Goal: Book appointment/travel/reservation

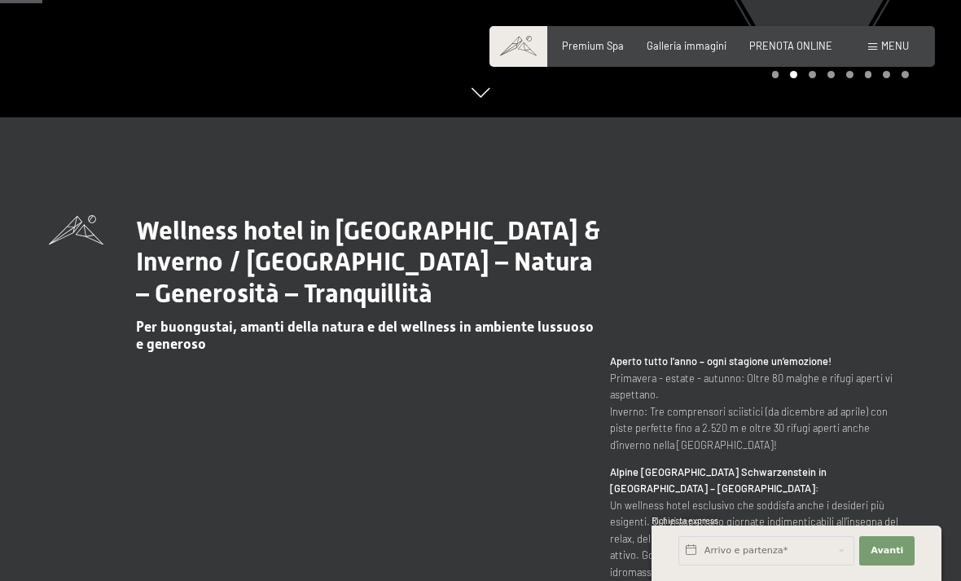
scroll to position [550, 0]
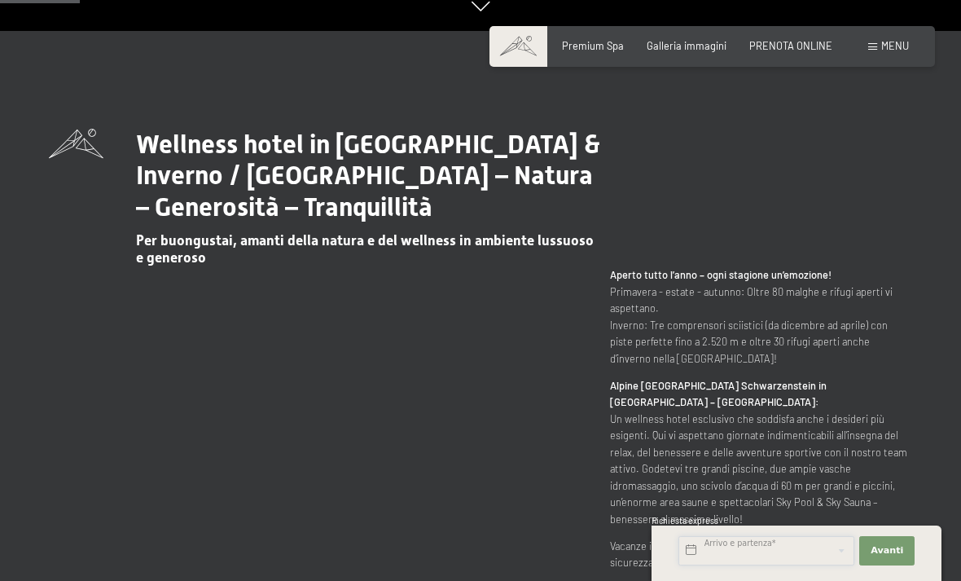
click at [767, 565] on input "text" at bounding box center [766, 550] width 176 height 29
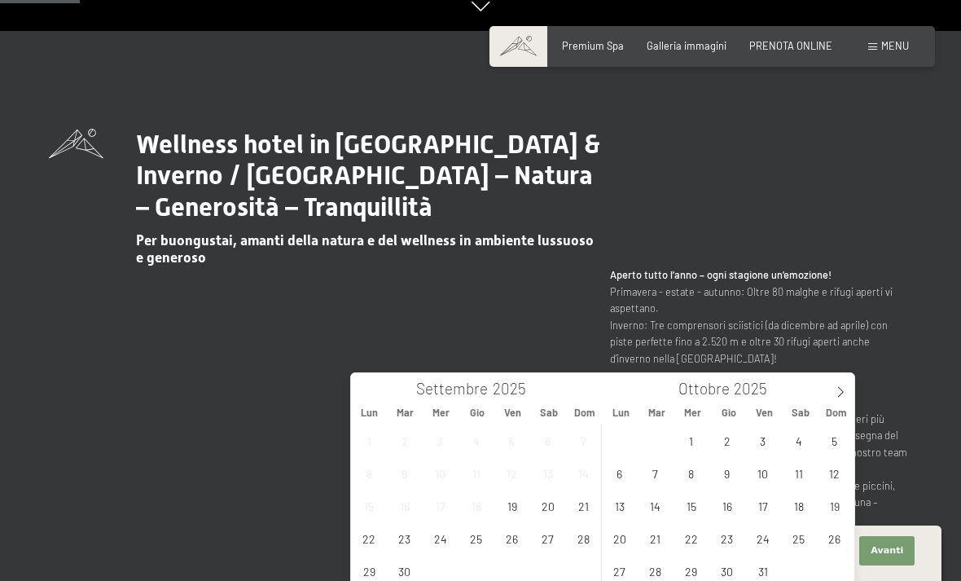
click at [831, 384] on span at bounding box center [841, 387] width 28 height 28
click at [828, 394] on span at bounding box center [841, 387] width 28 height 28
click at [834, 390] on span at bounding box center [841, 387] width 28 height 28
type input "2026"
click at [513, 541] on span "26" at bounding box center [512, 538] width 32 height 32
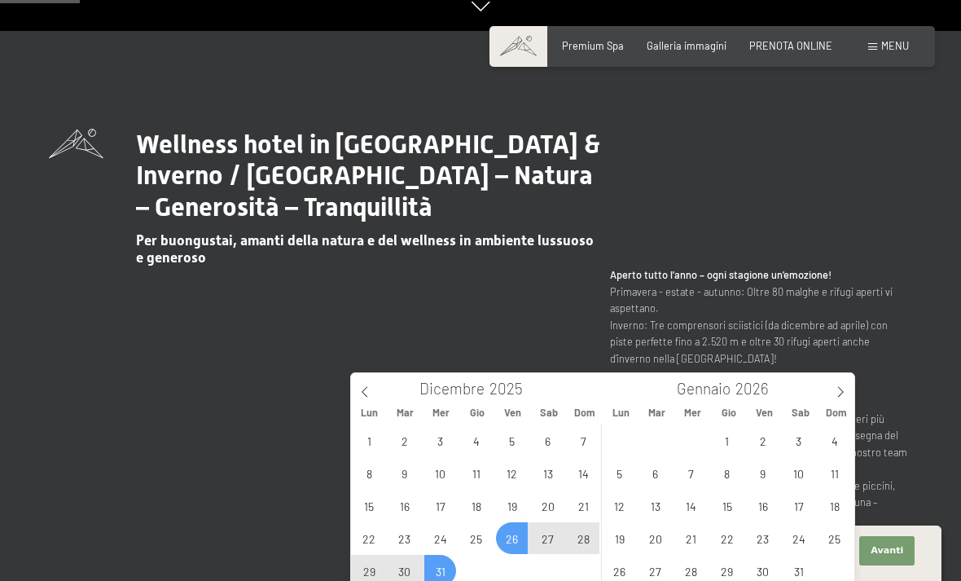
click at [440, 568] on span "31" at bounding box center [440, 571] width 32 height 32
type input "[DATE] - [DATE]"
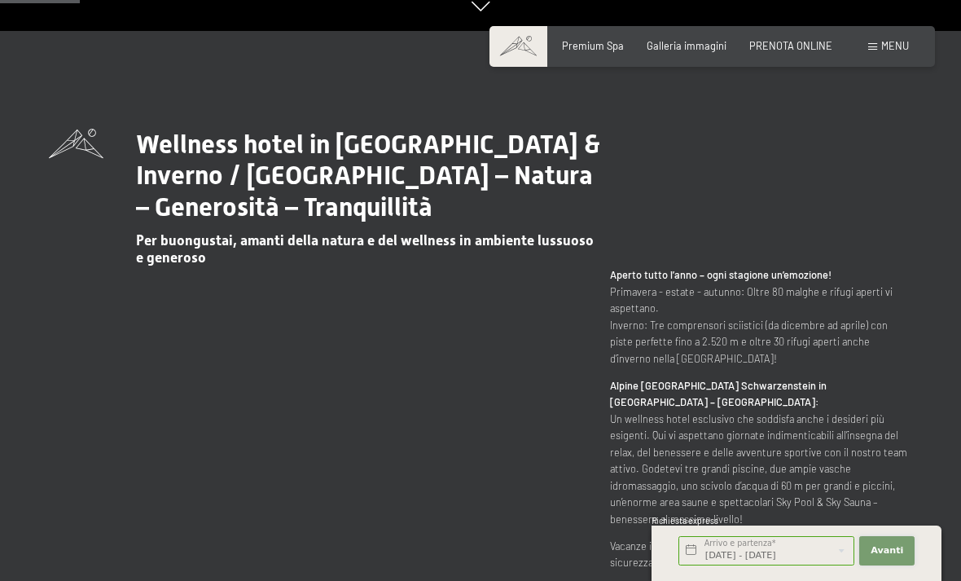
click at [895, 557] on span "Avanti" at bounding box center [886, 550] width 33 height 13
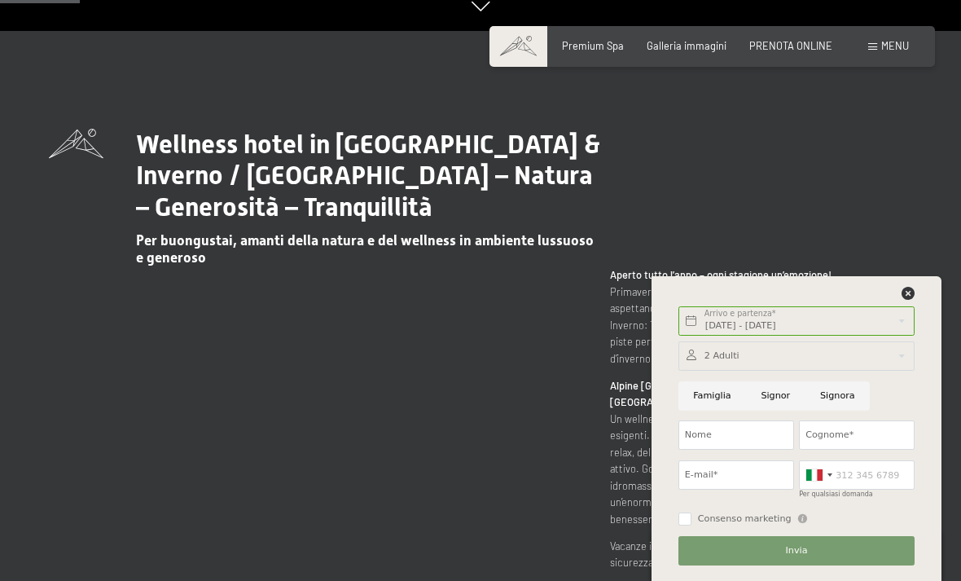
click at [925, 344] on div "[DATE] - [DATE] Arrivo e partenza* 5 Notti Avanti Nascondere i campi dell'indir…" at bounding box center [796, 428] width 290 height 305
click at [909, 300] on icon at bounding box center [907, 293] width 13 height 13
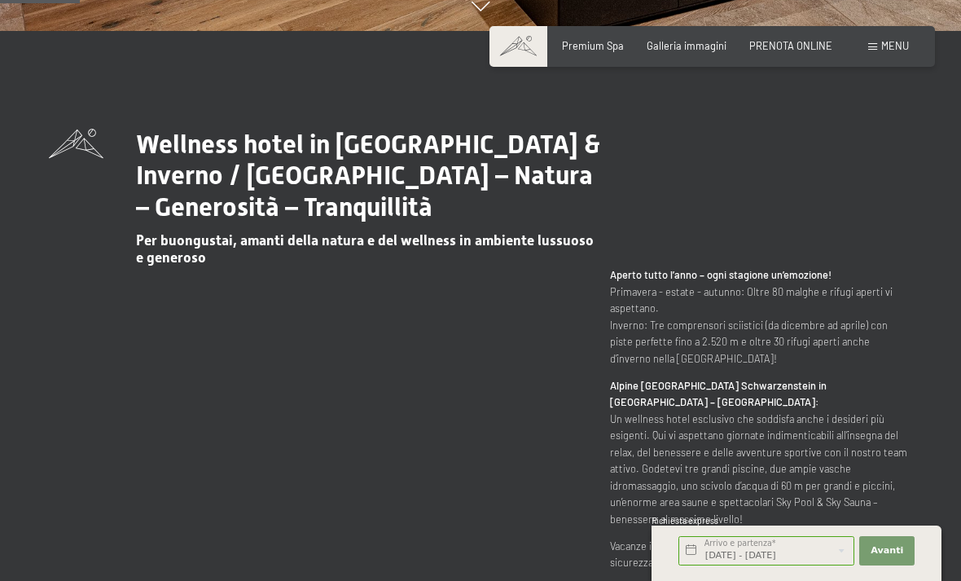
click at [814, 43] on span "PRENOTA ONLINE" at bounding box center [790, 45] width 83 height 13
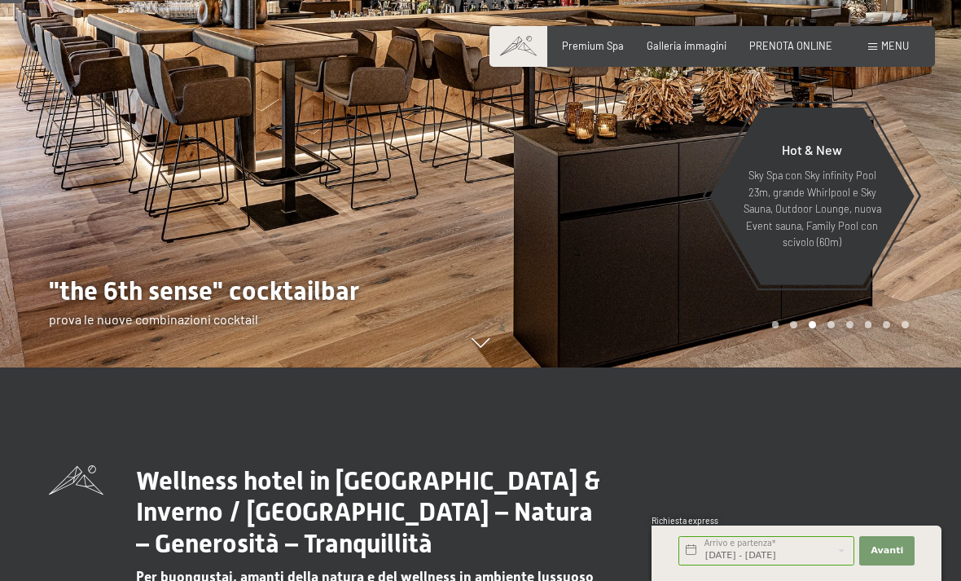
scroll to position [0, 0]
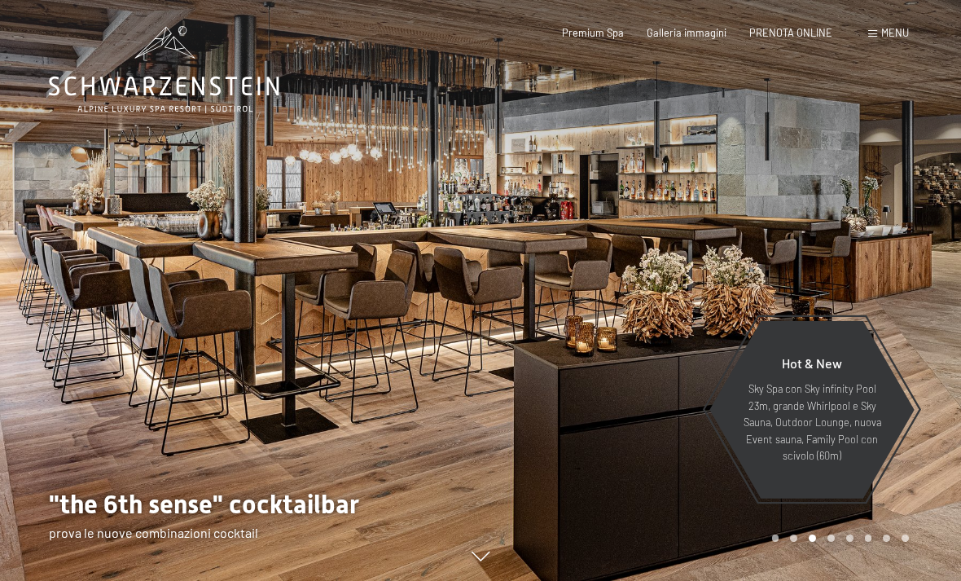
click at [807, 32] on span "PRENOTA ONLINE" at bounding box center [790, 32] width 83 height 13
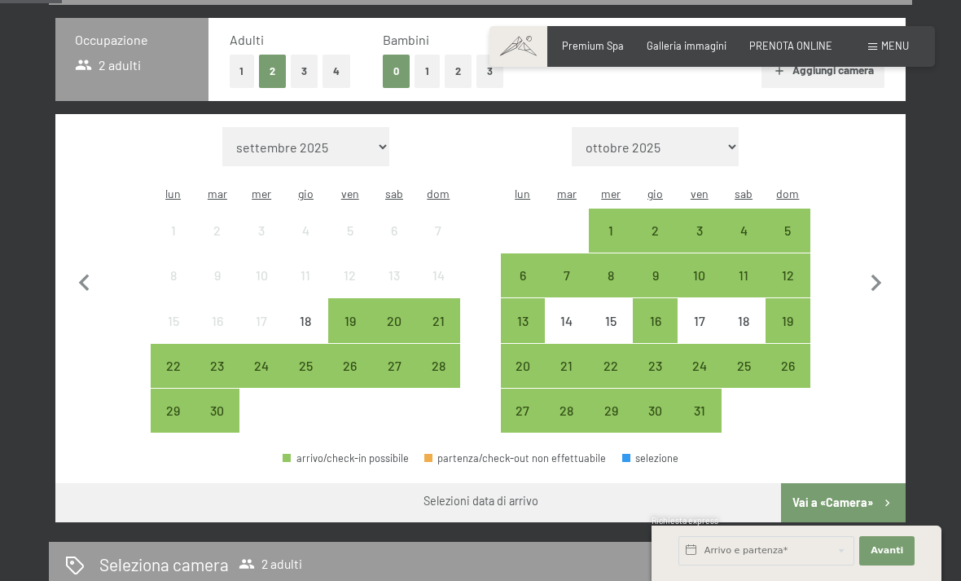
scroll to position [360, 0]
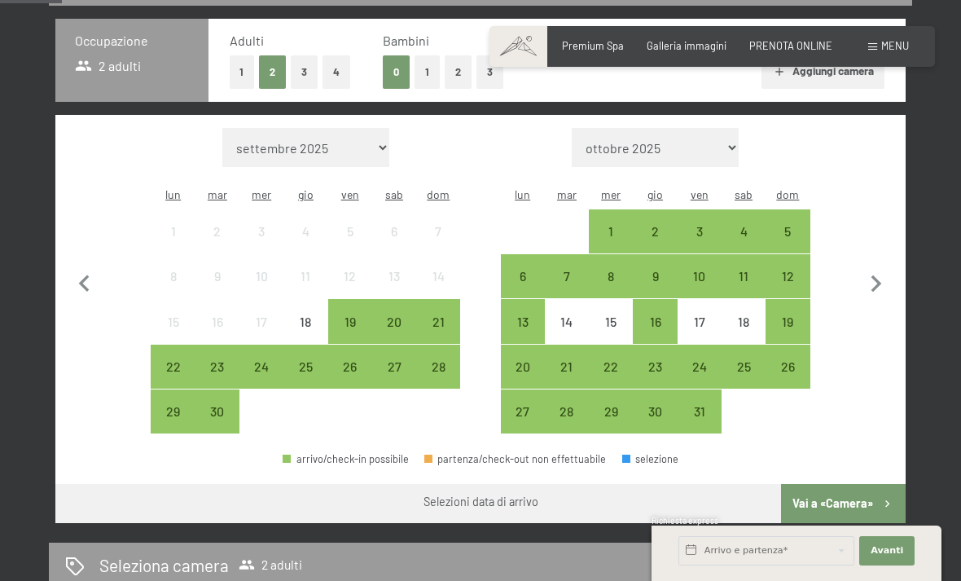
click at [871, 278] on icon "button" at bounding box center [876, 284] width 34 height 34
select select "[DATE]"
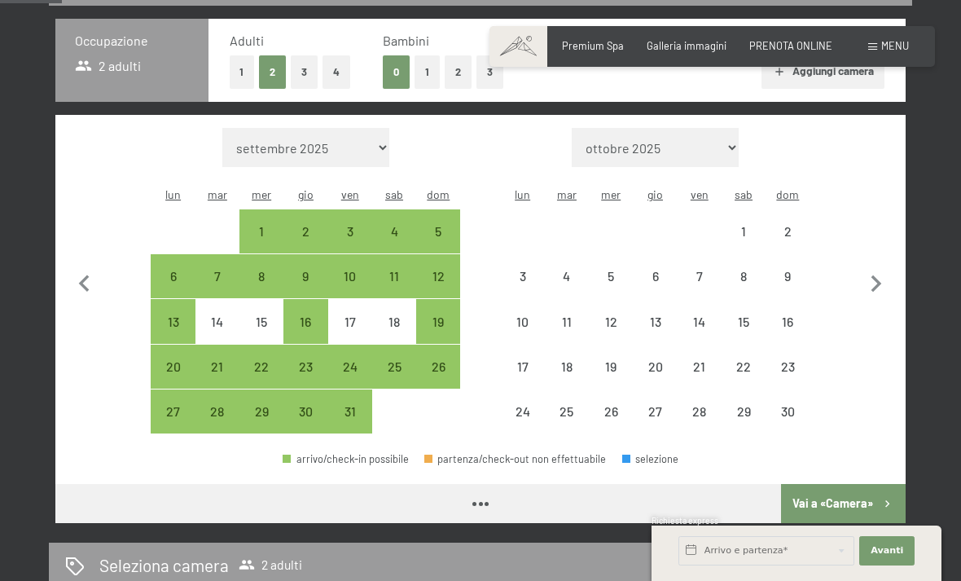
click at [876, 278] on icon "button" at bounding box center [876, 284] width 34 height 34
select select "[DATE]"
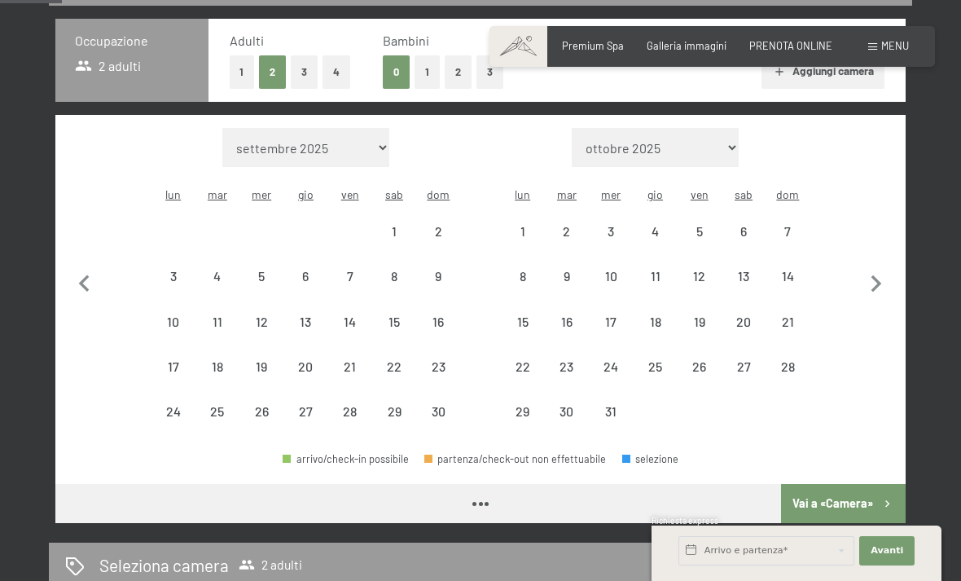
select select "[DATE]"
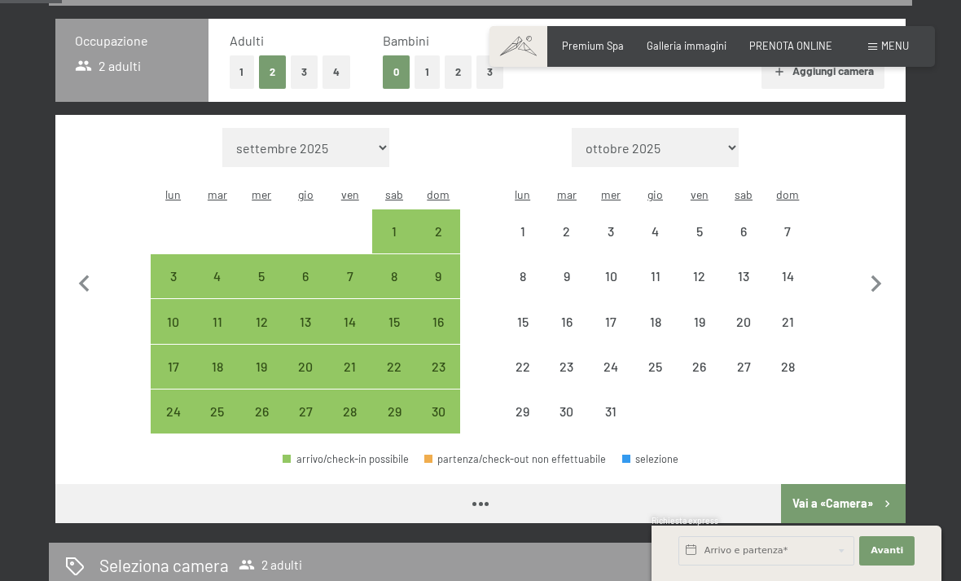
select select "[DATE]"
select select "2025-12-01"
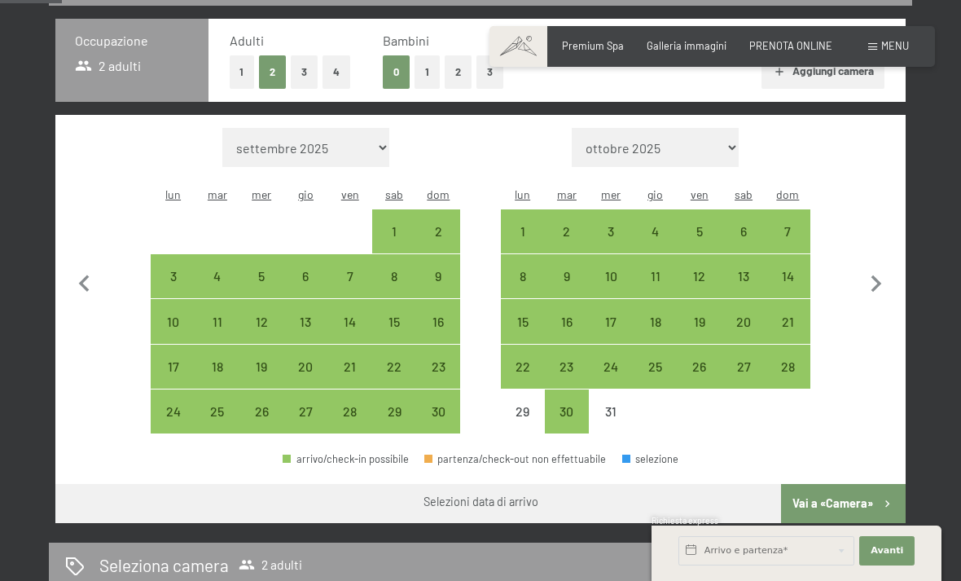
click at [698, 360] on div "26" at bounding box center [699, 380] width 41 height 41
select select "2025-11-01"
select select "2025-12-01"
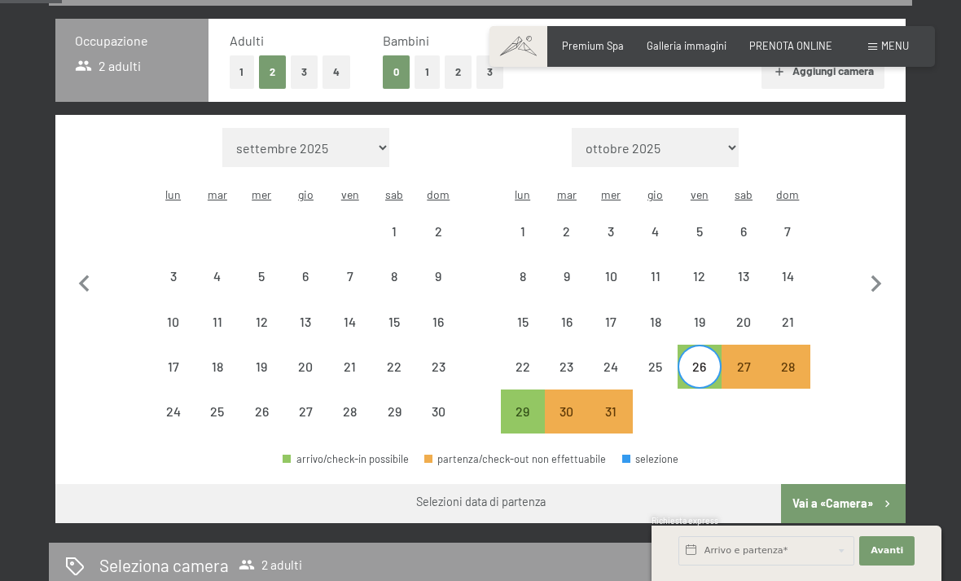
click at [879, 269] on icon "button" at bounding box center [876, 284] width 34 height 34
select select "2025-12-01"
select select "2026-01-01"
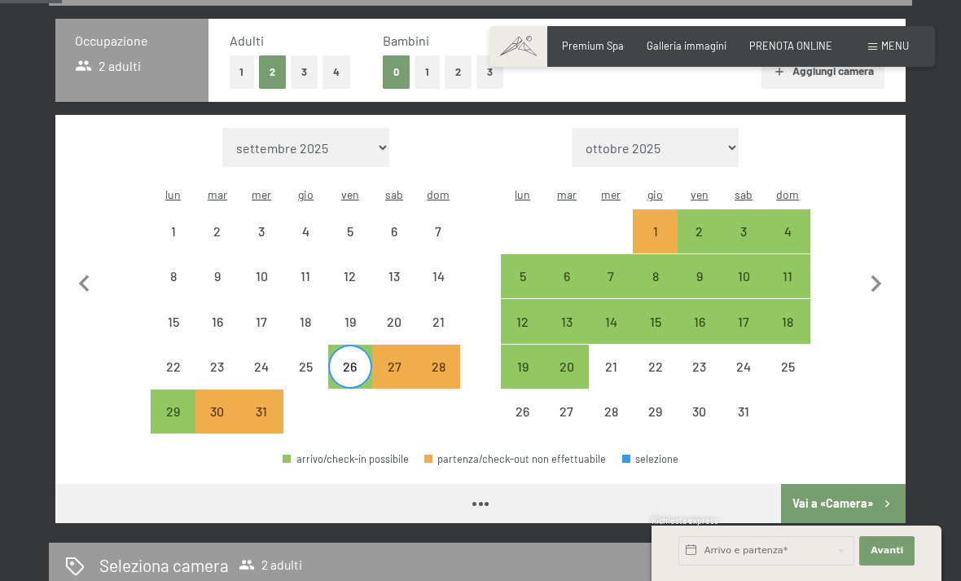
select select "2025-12-01"
select select "2026-01-01"
click at [695, 225] on div "2" at bounding box center [699, 245] width 41 height 41
select select "2025-12-01"
select select "2026-01-01"
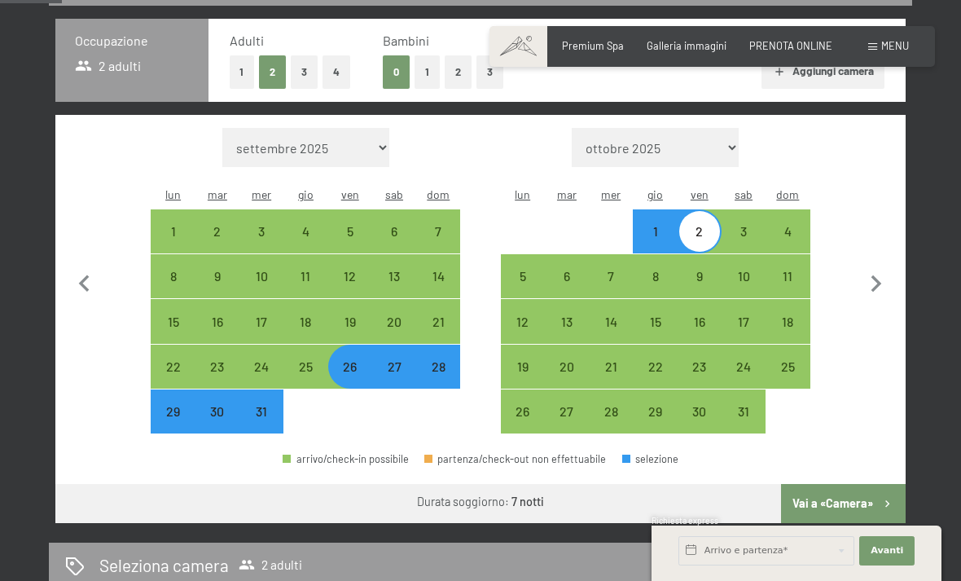
click at [392, 360] on div "27" at bounding box center [394, 380] width 41 height 41
select select "2025-12-01"
select select "2026-01-01"
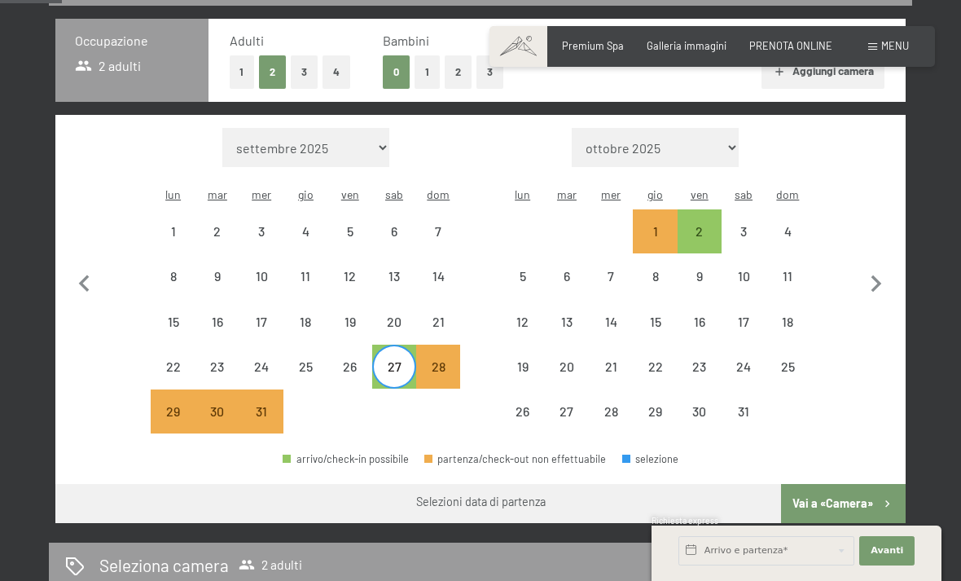
click at [704, 225] on div "2" at bounding box center [699, 245] width 41 height 41
select select "2025-12-01"
select select "2026-01-01"
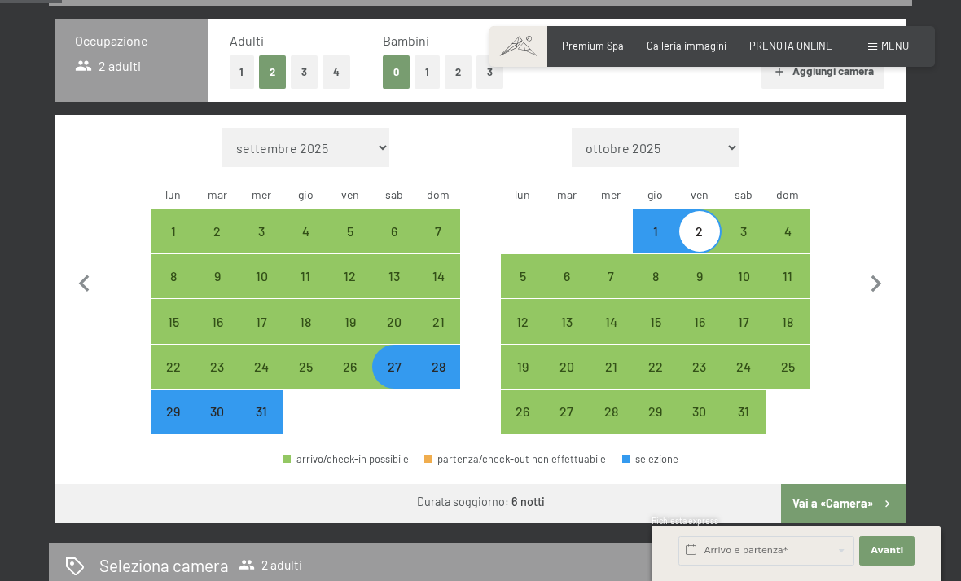
click at [853, 491] on button "Vai a «Camera»" at bounding box center [843, 503] width 125 height 39
select select "2025-12-01"
select select "2026-01-01"
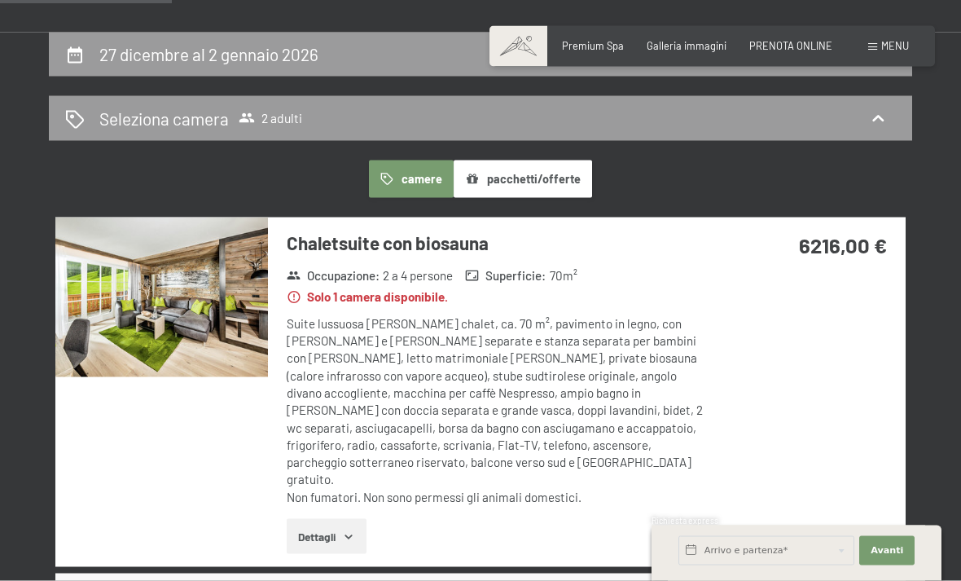
scroll to position [290, 0]
click at [305, 120] on div "Seleziona camera 2 adulti" at bounding box center [480, 118] width 831 height 24
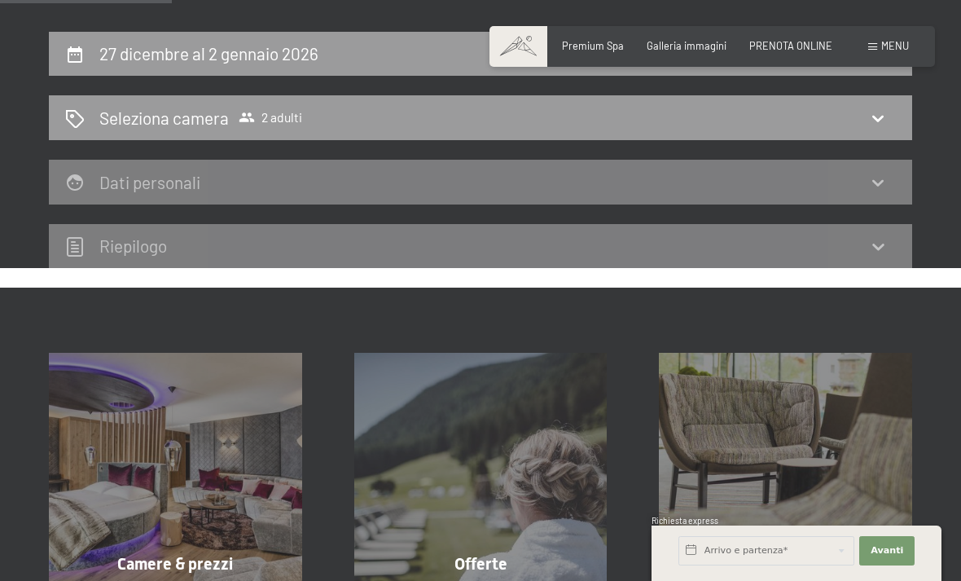
click at [789, 129] on div "Seleziona camera 2 adulti" at bounding box center [480, 117] width 863 height 45
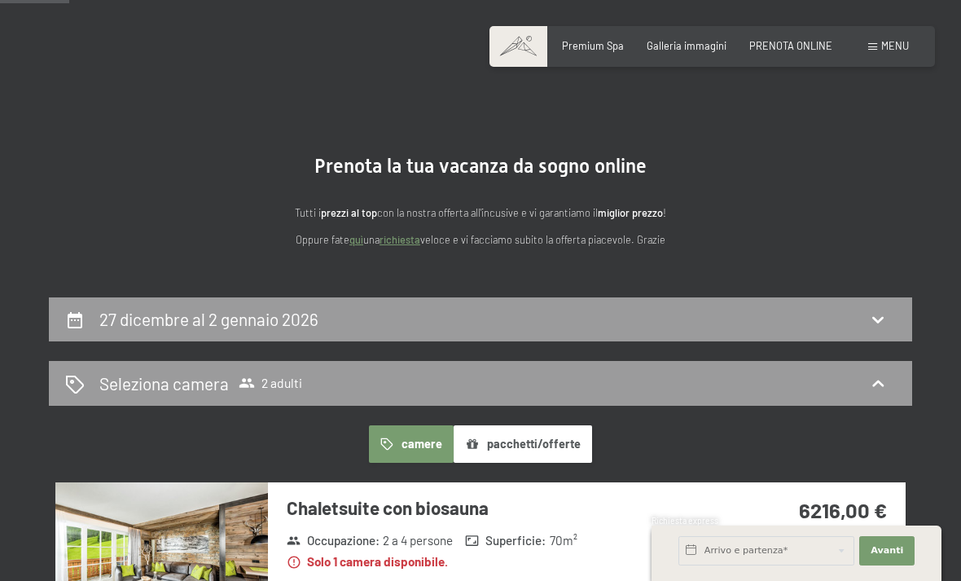
scroll to position [0, 0]
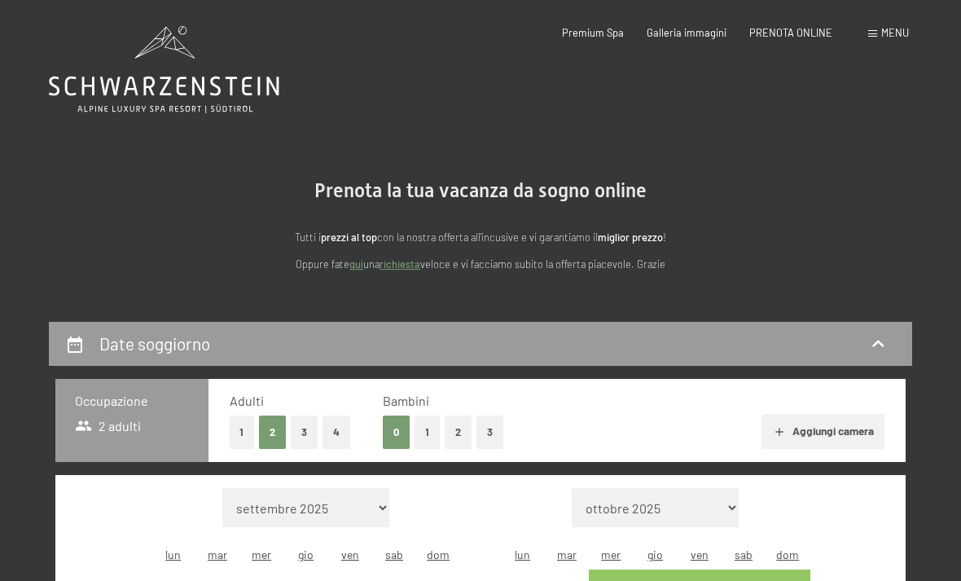
click at [344, 425] on button "4" at bounding box center [336, 431] width 28 height 33
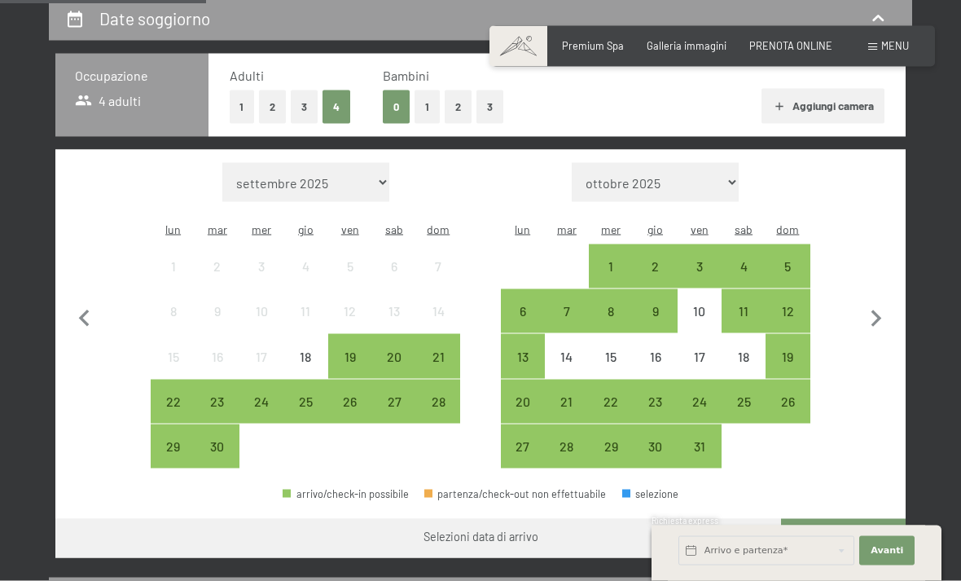
click at [872, 302] on icon "button" at bounding box center [876, 319] width 34 height 34
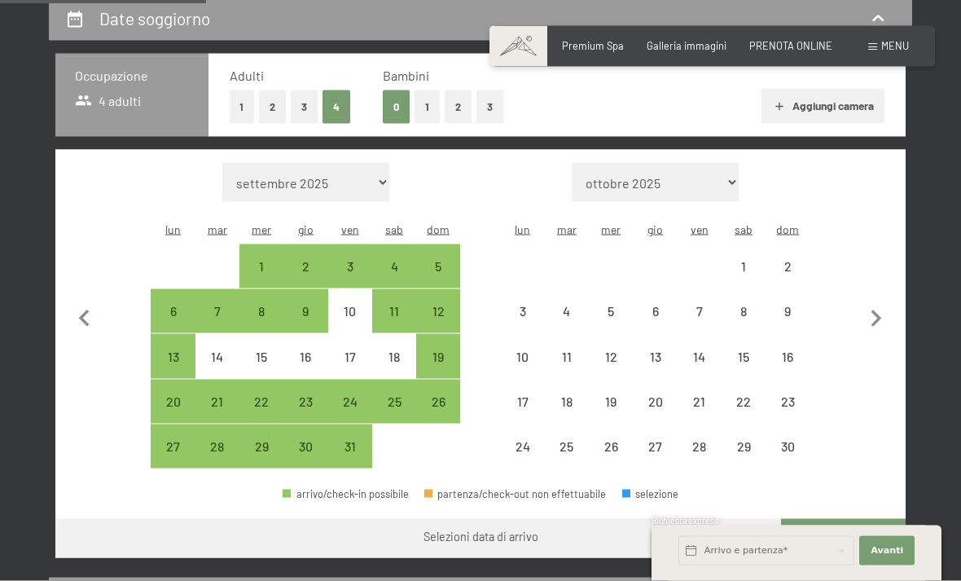
scroll to position [326, 0]
click at [871, 301] on icon "button" at bounding box center [876, 318] width 34 height 34
select select "2025-11-01"
select select "2025-12-01"
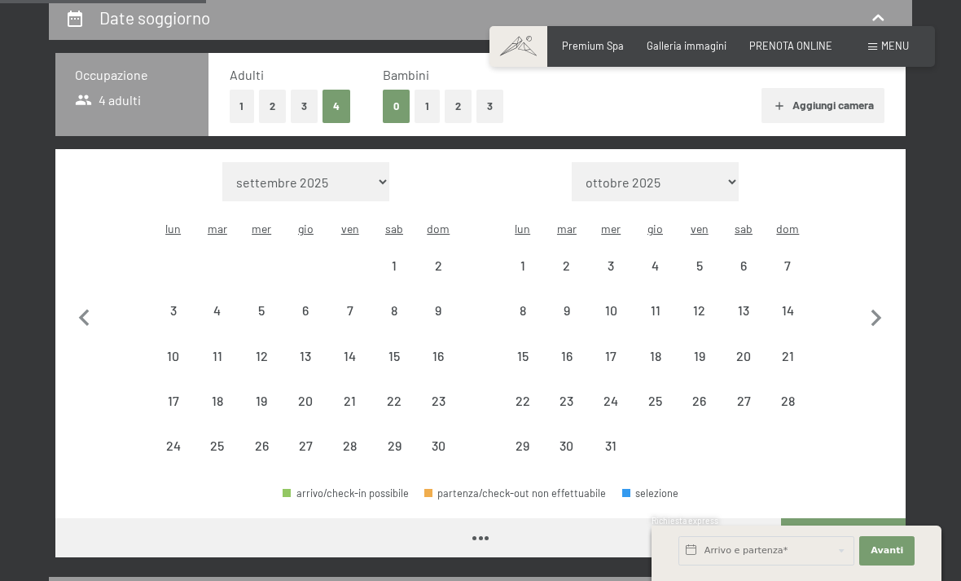
select select "2025-11-01"
select select "2025-12-01"
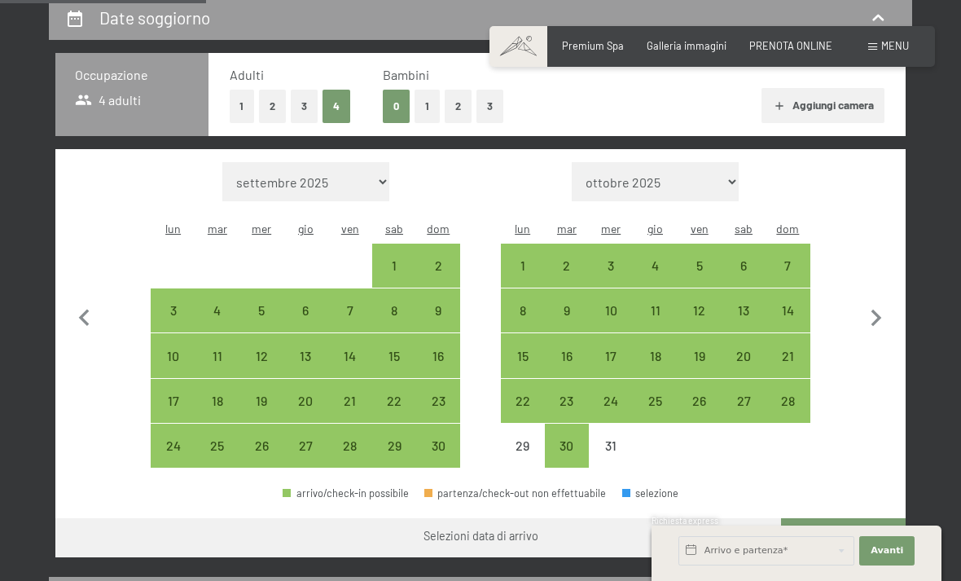
click at [736, 394] on div "27" at bounding box center [743, 414] width 41 height 41
select select "2025-11-01"
select select "2025-12-01"
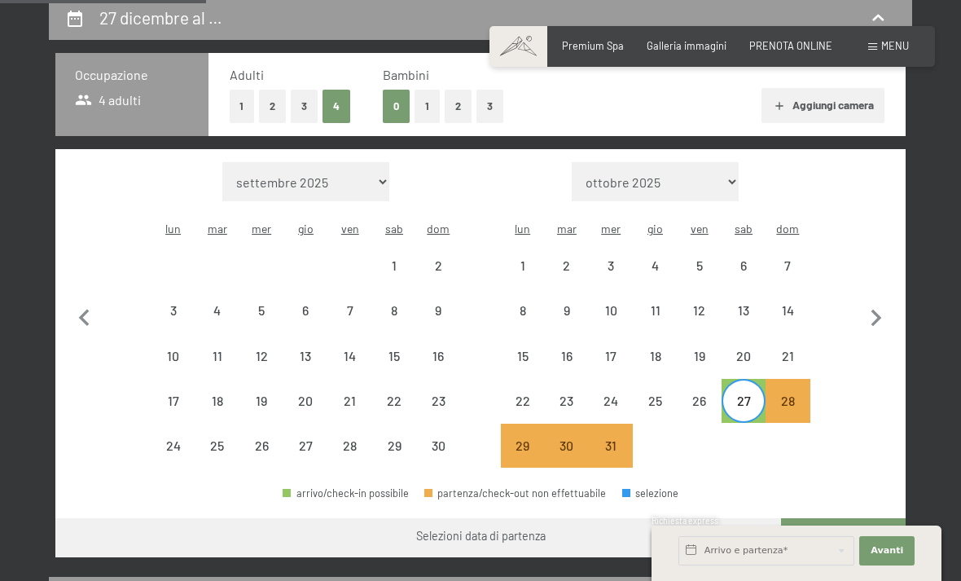
click at [870, 311] on icon "button" at bounding box center [876, 318] width 34 height 34
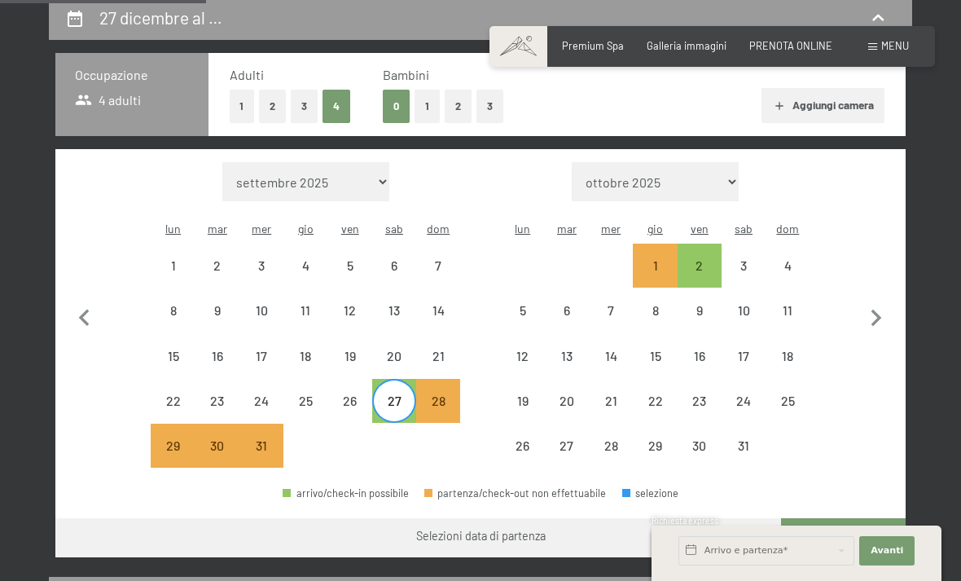
select select "2025-12-01"
select select "2026-01-01"
click at [702, 259] on div "2" at bounding box center [699, 279] width 41 height 41
select select "2025-12-01"
select select "2026-01-01"
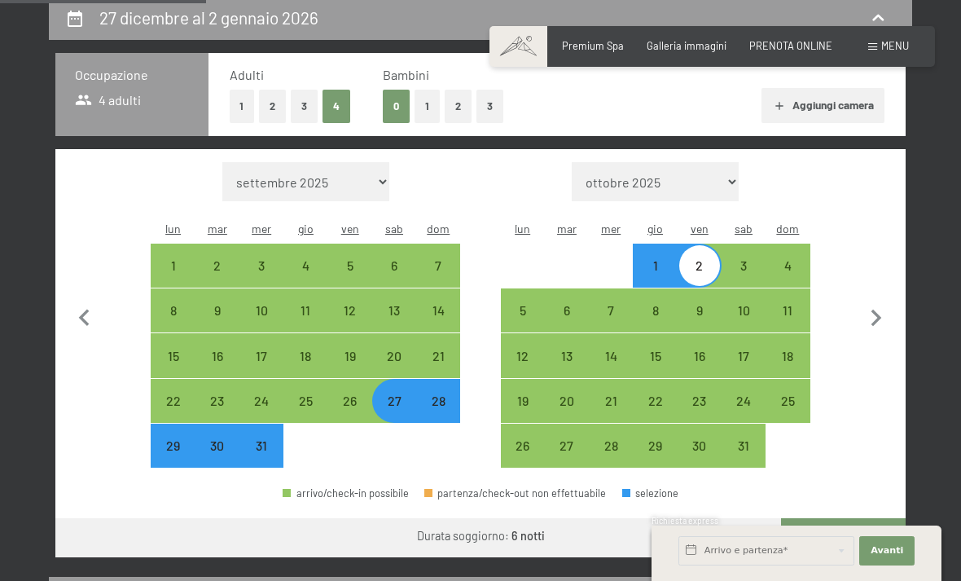
click at [853, 518] on button "Vai a «Camera»" at bounding box center [843, 537] width 125 height 39
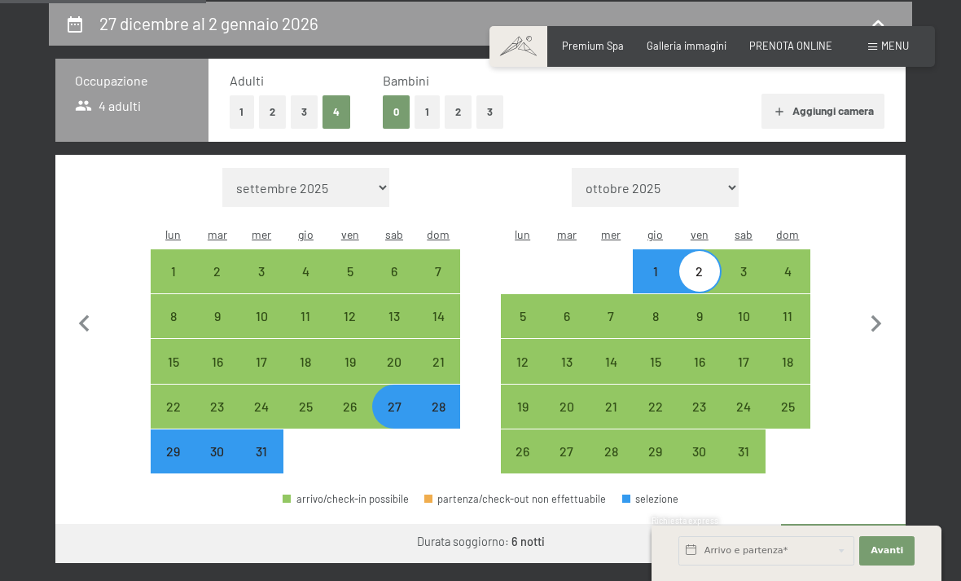
select select "2025-12-01"
select select "2026-01-01"
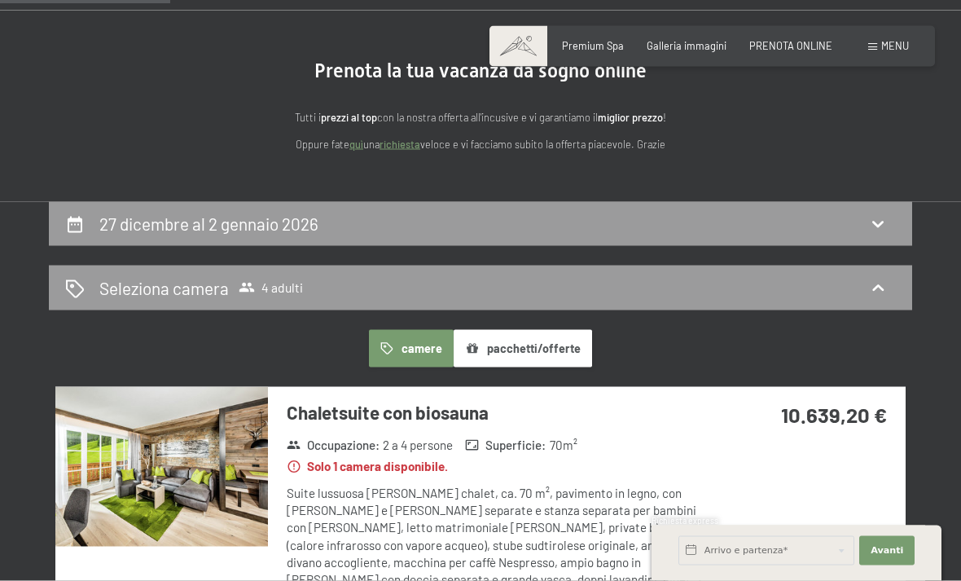
scroll to position [0, 0]
